Goal: Task Accomplishment & Management: Complete application form

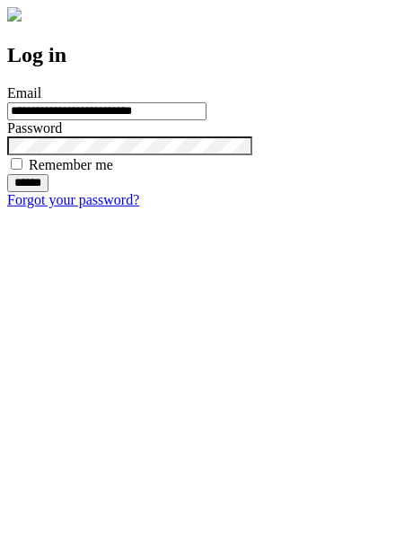
type input "**********"
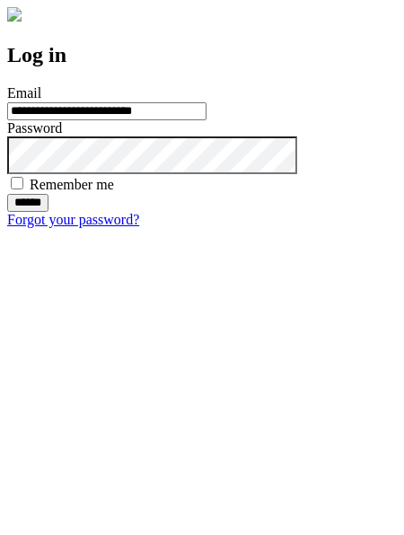
click at [48, 212] on input "******" at bounding box center [27, 203] width 41 height 18
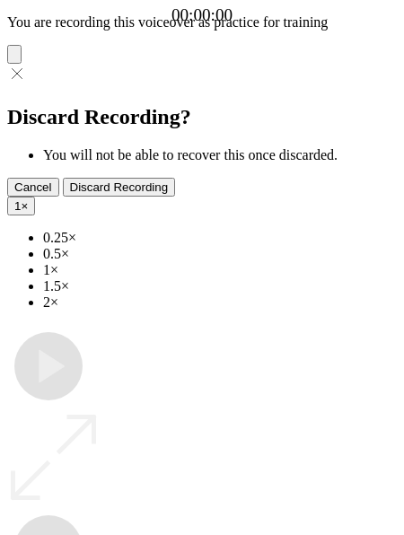
type input "**********"
